Goal: Book appointment/travel/reservation

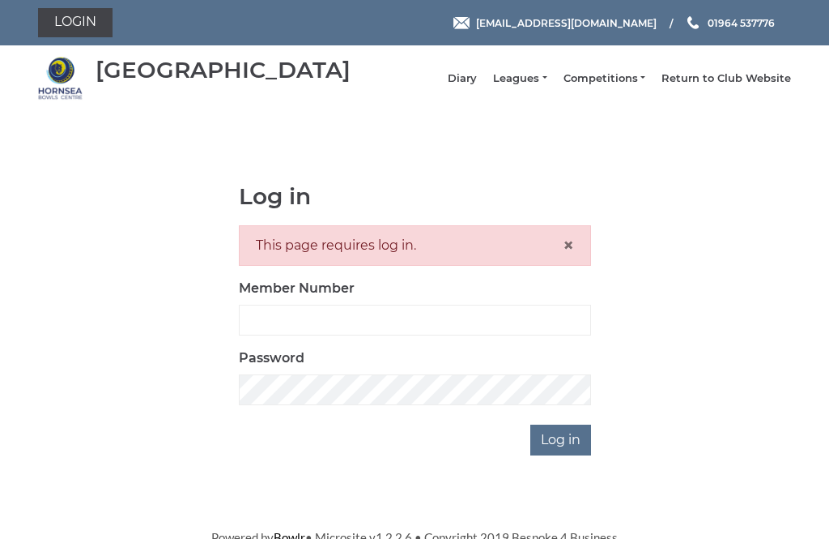
scroll to position [198, 0]
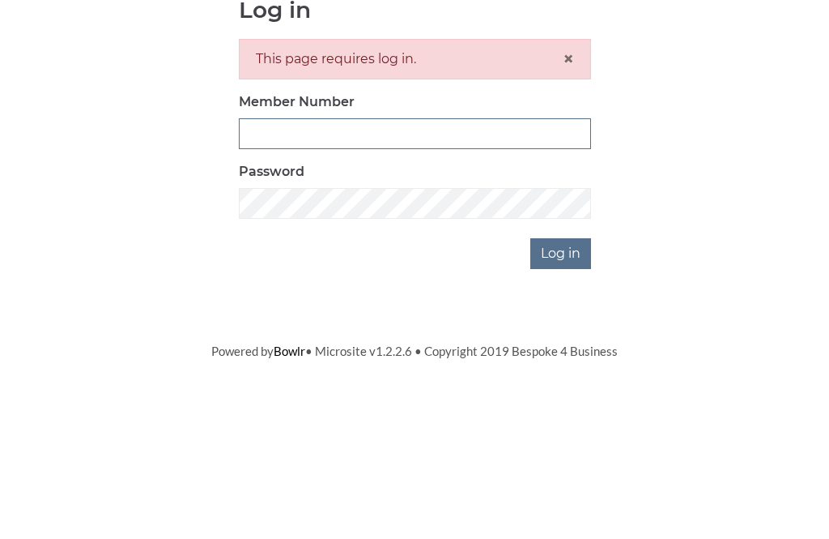
type input "1112"
click at [562, 417] on input "Log in" at bounding box center [560, 432] width 61 height 31
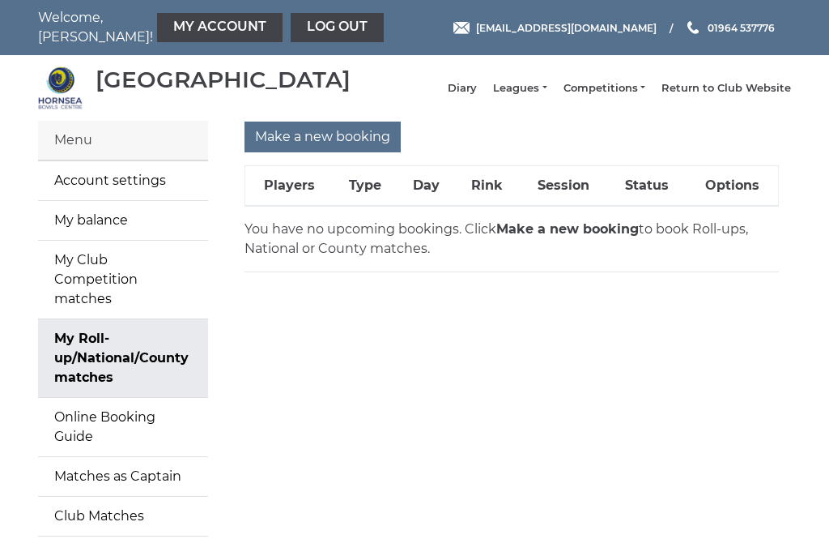
click at [72, 154] on div "Menu" at bounding box center [123, 141] width 170 height 40
click at [759, 96] on link "Return to Club Website" at bounding box center [727, 88] width 130 height 15
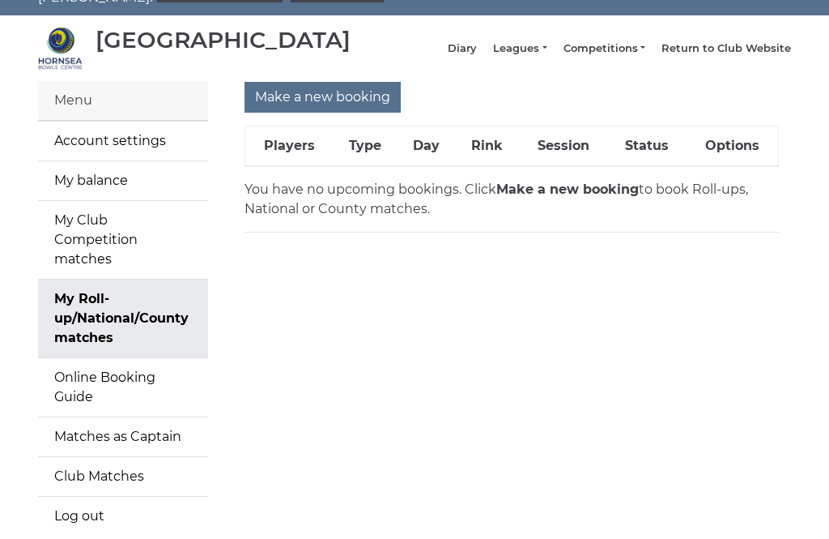
scroll to position [68, 0]
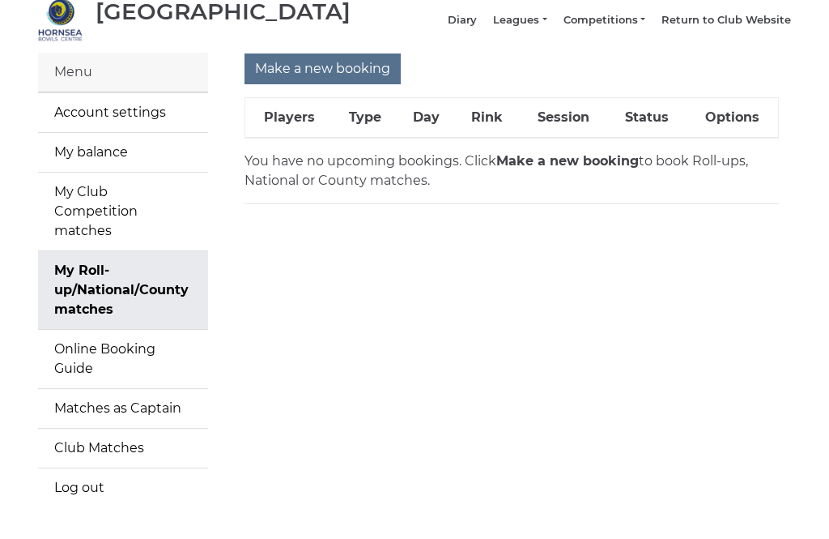
click at [295, 72] on input "Make a new booking" at bounding box center [323, 68] width 156 height 31
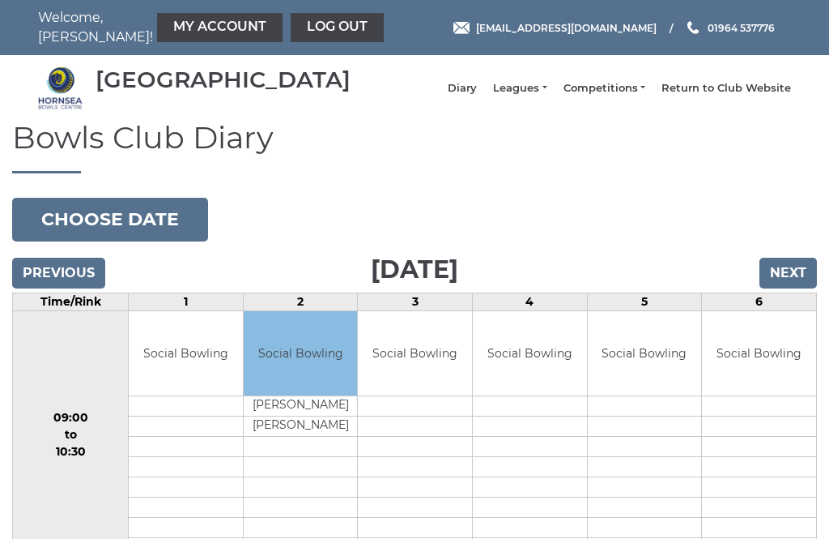
click at [68, 225] on button "Choose date" at bounding box center [110, 220] width 196 height 44
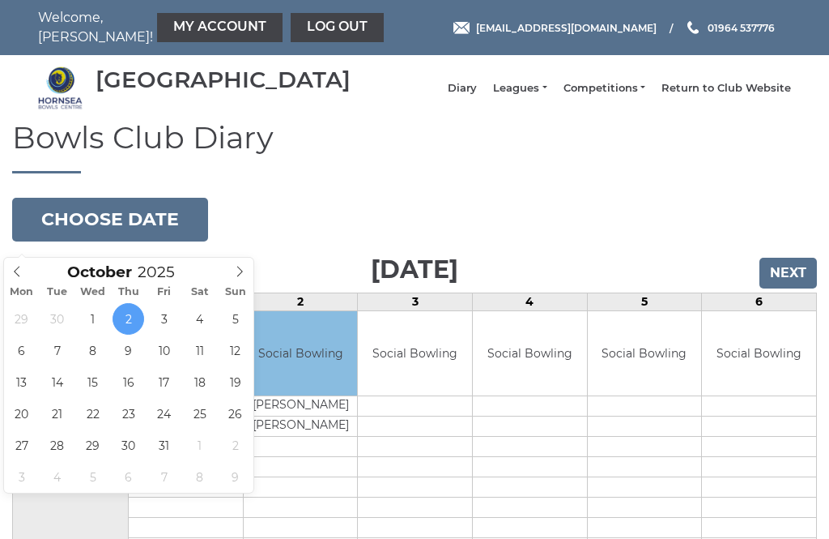
type input "2025-10-07"
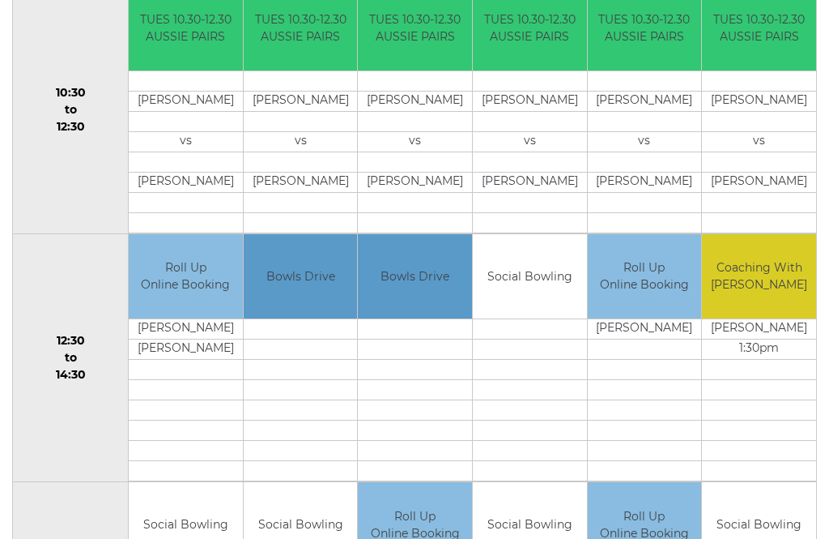
scroll to position [573, 0]
click at [0, 0] on link "Book slot" at bounding box center [0, 0] width 0 height 0
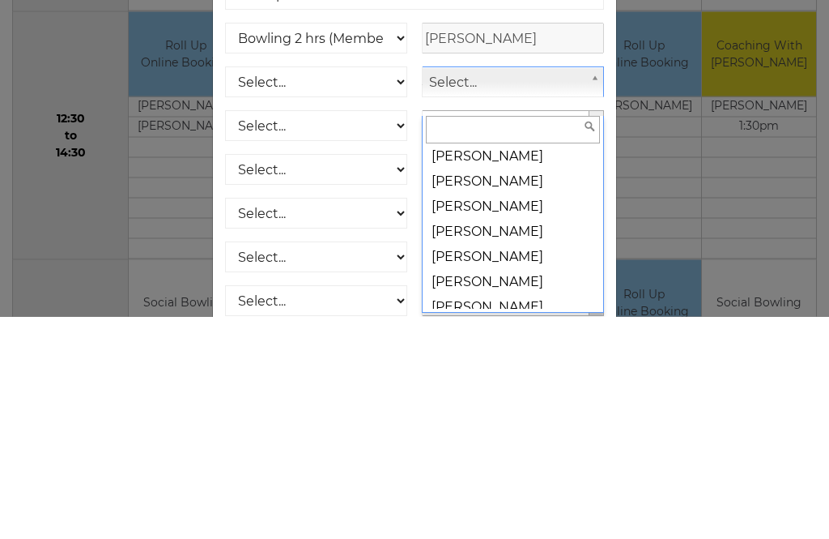
scroll to position [8336, 0]
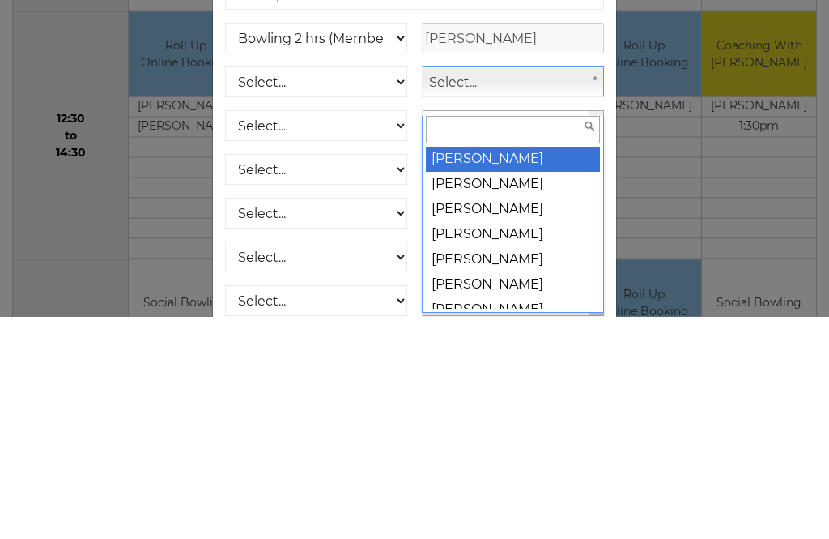
select select "959"
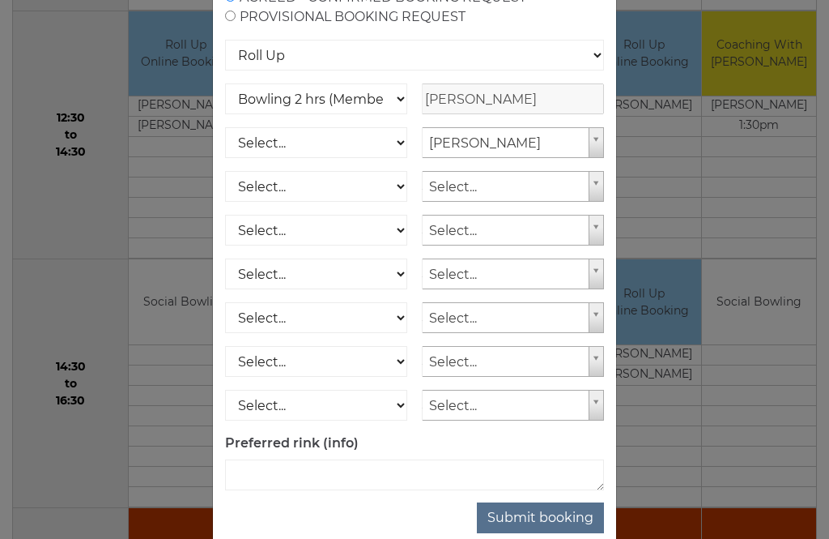
scroll to position [161, 0]
click at [562, 534] on button "Submit booking" at bounding box center [540, 518] width 127 height 31
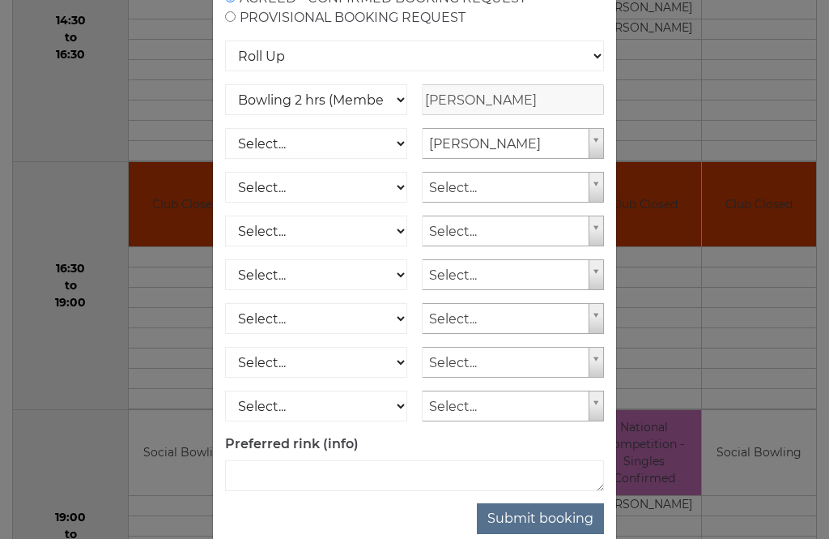
click at [551, 534] on button "Submit booking" at bounding box center [540, 518] width 127 height 31
click at [539, 530] on button "Submit booking" at bounding box center [540, 518] width 127 height 31
click at [540, 532] on button "Submit booking" at bounding box center [540, 518] width 127 height 31
click at [266, 108] on select "Club Competition (Member) National (Member) Bowling 1.5 hrs (Member) Junior (Up…" at bounding box center [316, 99] width 182 height 31
click at [403, 159] on select "Select... Club Competition (Member) Club Competition (Visitor) National (Member…" at bounding box center [316, 143] width 182 height 31
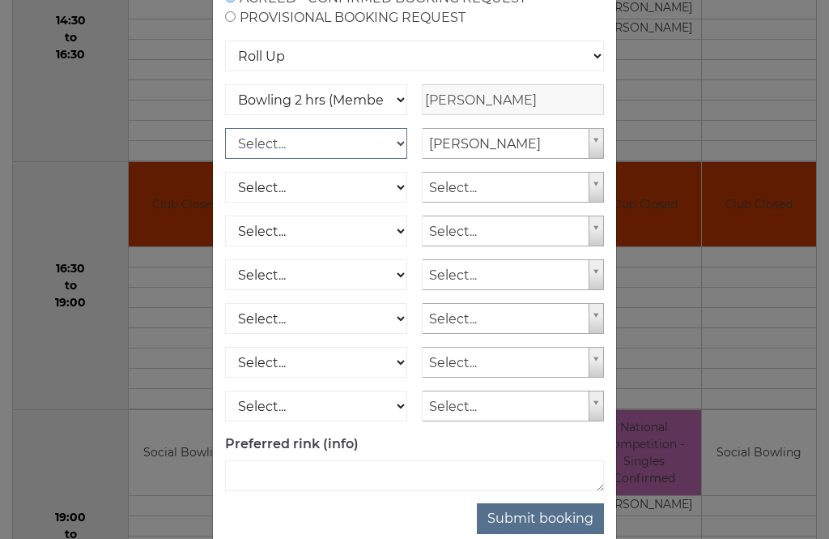
select select "1_50"
click at [564, 534] on button "Submit booking" at bounding box center [540, 518] width 127 height 31
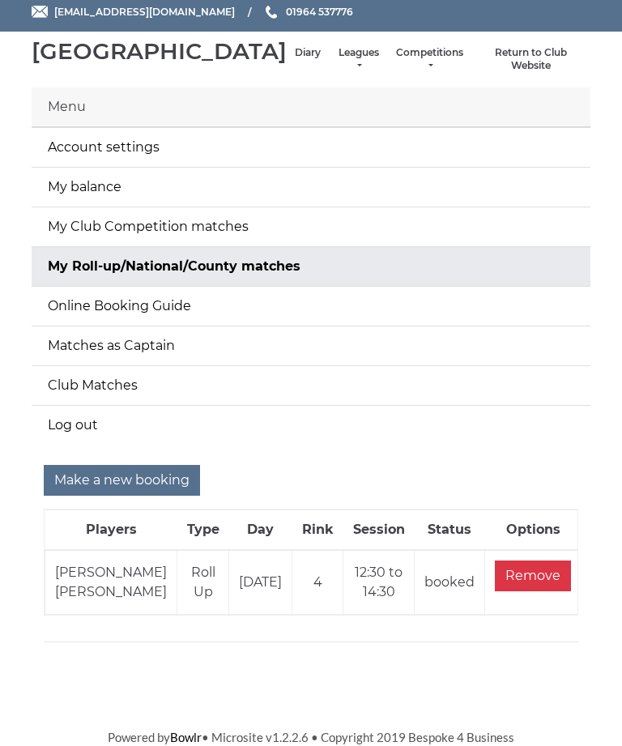
scroll to position [78, 0]
